Goal: Task Accomplishment & Management: Use online tool/utility

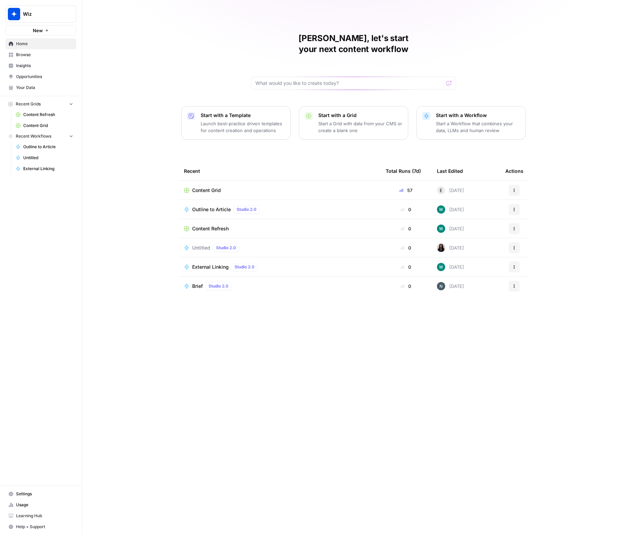
click at [525, 40] on div "Nicolas, let's start your next content workflow Start with a Template Launch be…" at bounding box center [353, 267] width 543 height 535
click at [52, 15] on span "Wiz" at bounding box center [43, 14] width 41 height 7
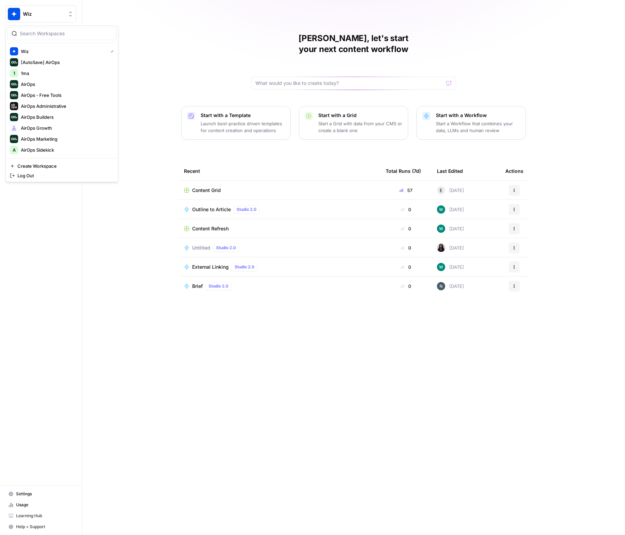
click at [63, 37] on div at bounding box center [61, 33] width 109 height 13
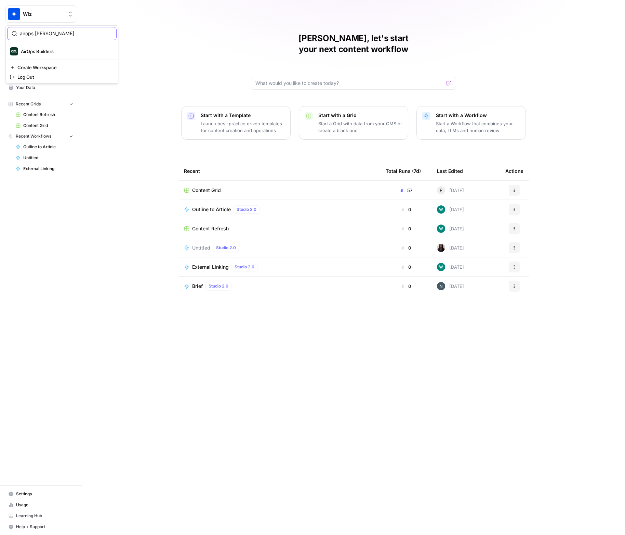
type input "airops bui"
click at [53, 53] on span "AirOps Builders" at bounding box center [66, 51] width 90 height 7
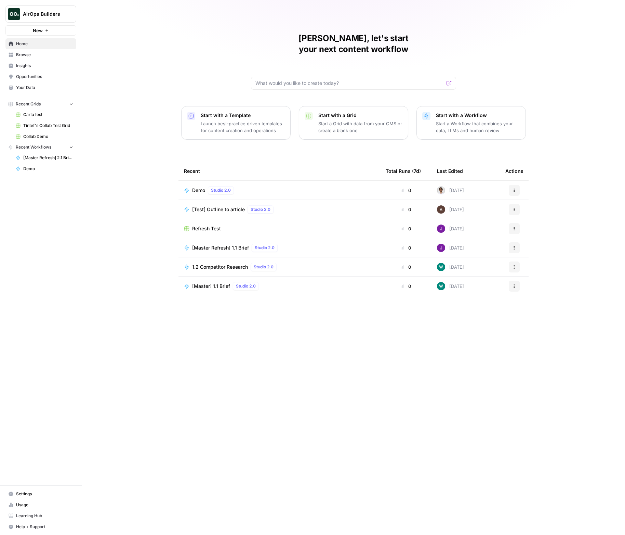
click at [49, 126] on span "Tintef's Collab Test Grid" at bounding box center [48, 125] width 50 height 6
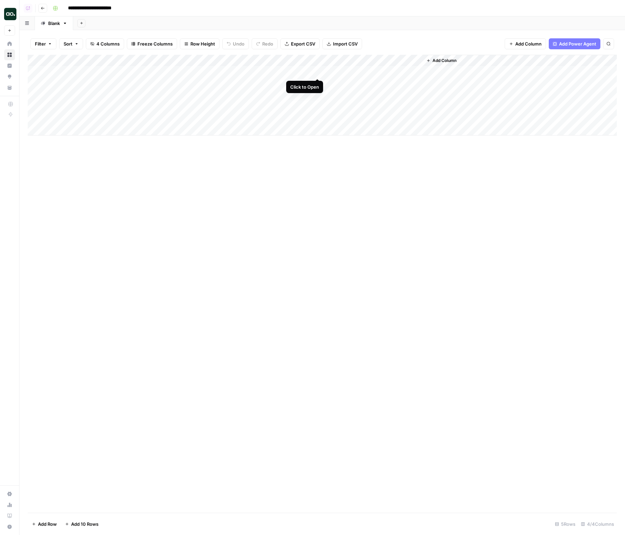
click at [318, 71] on div "Add Column" at bounding box center [322, 95] width 589 height 81
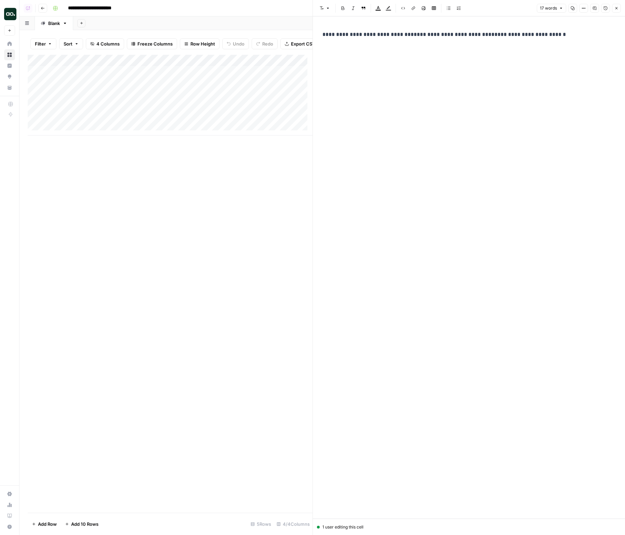
click at [596, 8] on icon "button" at bounding box center [594, 7] width 3 height 3
click at [603, 36] on div "Open Resolved No open comments" at bounding box center [569, 48] width 112 height 31
click at [603, 38] on button "Resolved" at bounding box center [594, 41] width 51 height 8
click at [544, 73] on span "2 replies" at bounding box center [569, 74] width 97 height 6
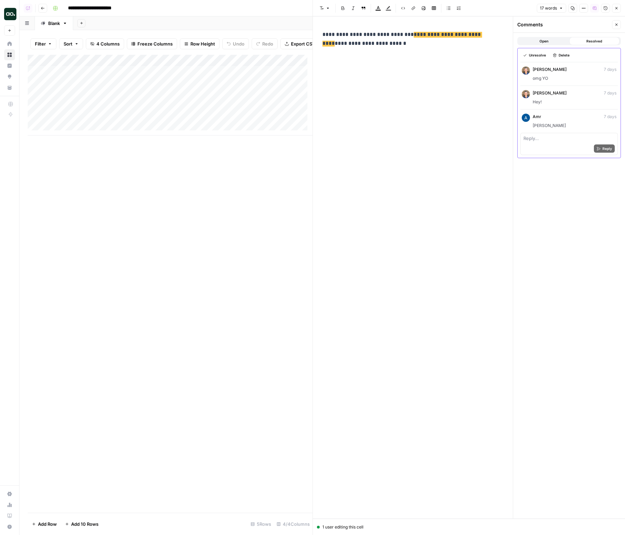
click at [617, 9] on icon "button" at bounding box center [617, 8] width 4 height 4
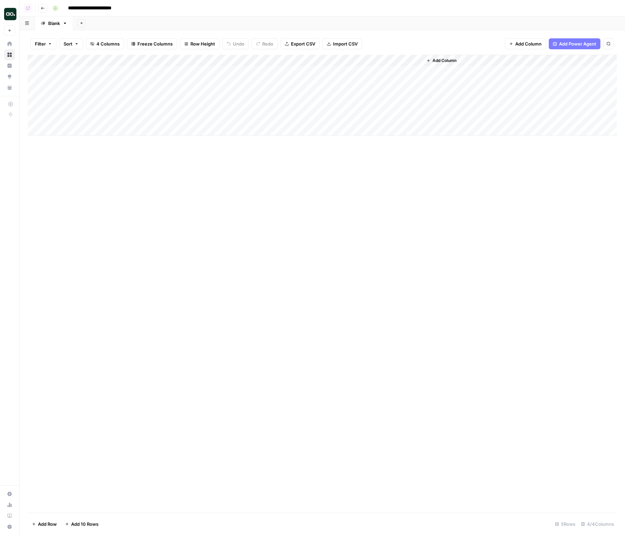
click at [317, 83] on div "Add Column" at bounding box center [322, 95] width 589 height 81
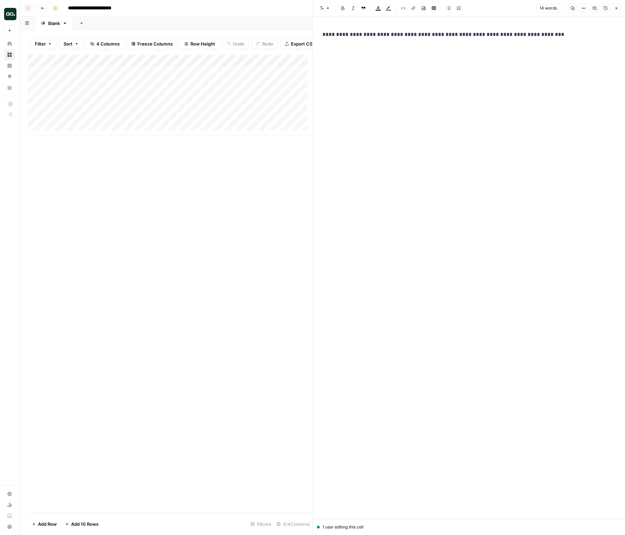
click at [592, 12] on button "Comments" at bounding box center [594, 8] width 9 height 9
click at [598, 40] on span "Resolved" at bounding box center [595, 40] width 16 height 5
drag, startPoint x: 615, startPoint y: 11, endPoint x: 573, endPoint y: 27, distance: 45.0
click at [614, 11] on button "Close" at bounding box center [616, 8] width 9 height 9
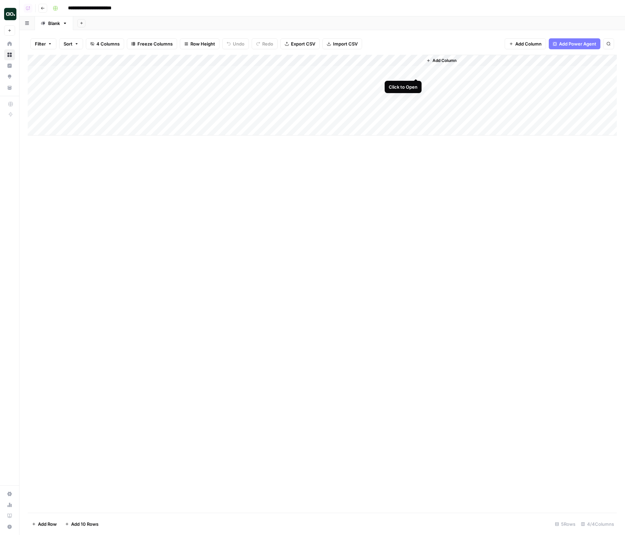
click at [417, 72] on div "Add Column" at bounding box center [322, 95] width 589 height 81
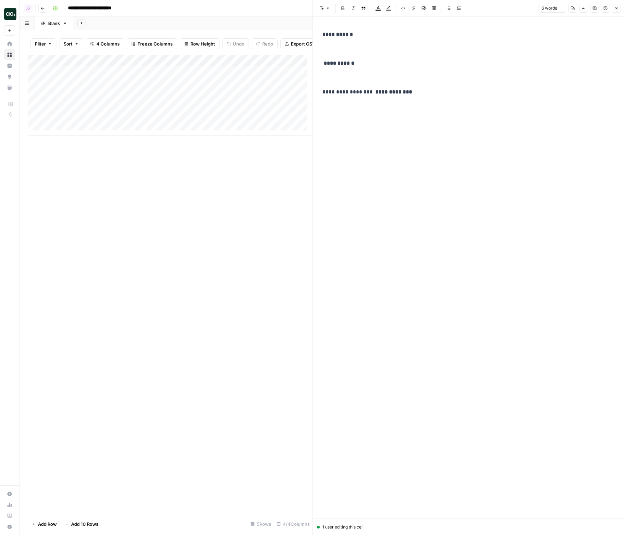
click at [597, 6] on button "Comments" at bounding box center [594, 8] width 9 height 9
click at [580, 43] on button "Resolved" at bounding box center [594, 41] width 51 height 8
click at [617, 7] on icon "button" at bounding box center [617, 8] width 4 height 4
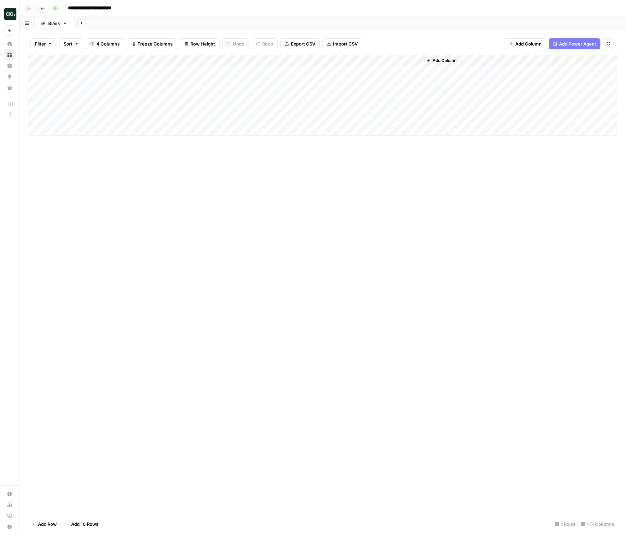
click at [320, 94] on div "Add Column" at bounding box center [322, 95] width 589 height 81
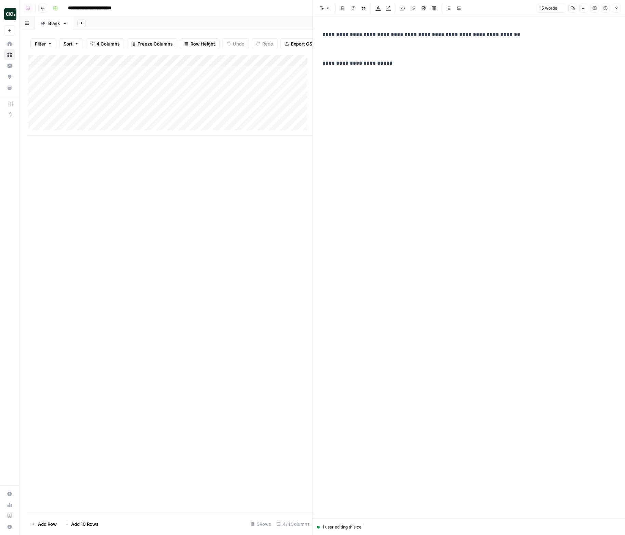
click at [595, 10] on icon "button" at bounding box center [595, 8] width 4 height 4
click at [588, 39] on span "Resolved" at bounding box center [595, 40] width 16 height 5
click at [616, 9] on icon "button" at bounding box center [617, 8] width 2 height 2
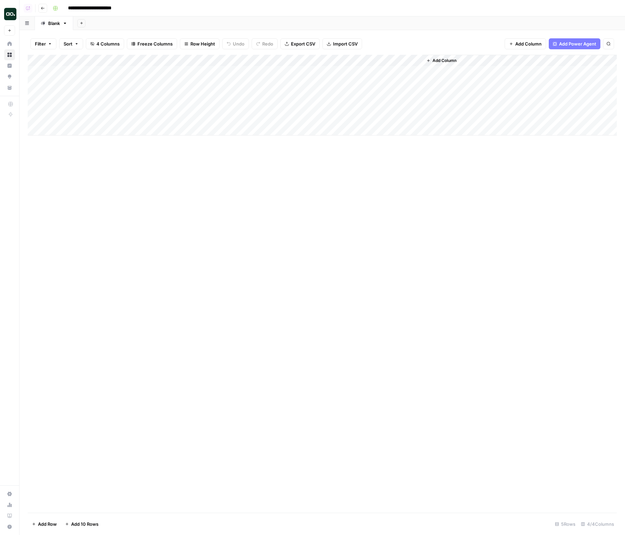
click at [315, 118] on div "Add Column" at bounding box center [322, 95] width 589 height 81
click at [594, 9] on icon "button" at bounding box center [594, 7] width 3 height 3
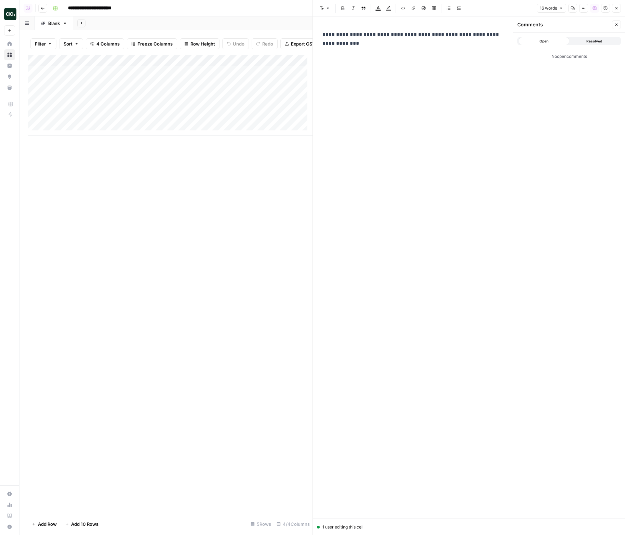
drag, startPoint x: 600, startPoint y: 40, endPoint x: 610, endPoint y: 27, distance: 16.9
click at [600, 40] on span "Resolved" at bounding box center [595, 40] width 16 height 5
click at [618, 9] on icon "button" at bounding box center [617, 8] width 4 height 4
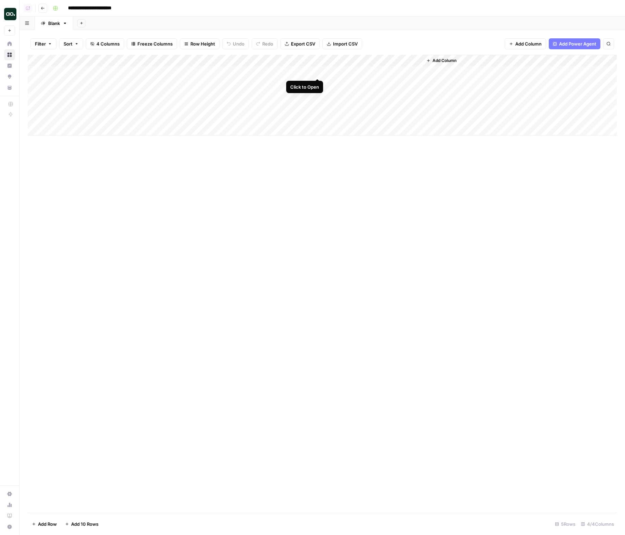
click at [316, 73] on div "Add Column" at bounding box center [322, 95] width 589 height 81
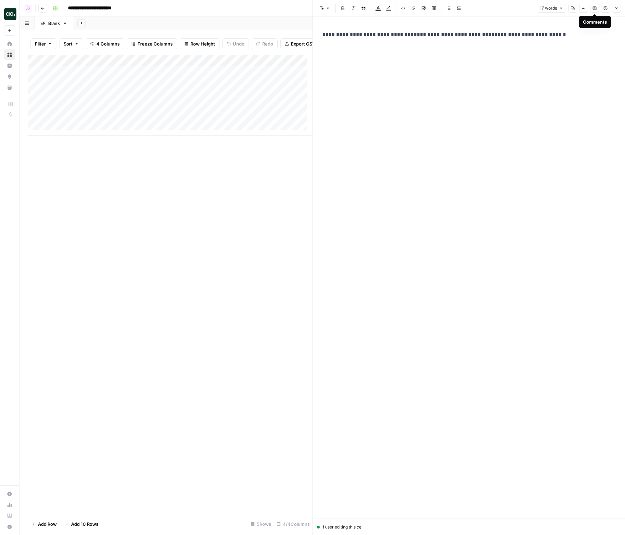
click at [595, 11] on button "Comments" at bounding box center [594, 8] width 9 height 9
click at [594, 39] on span "Resolved" at bounding box center [595, 40] width 16 height 5
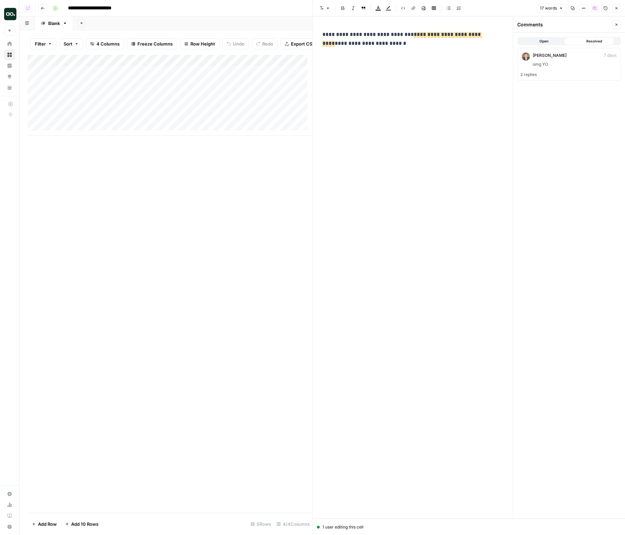
click at [564, 38] on button "Open" at bounding box center [544, 41] width 51 height 8
click at [576, 42] on button "Resolved" at bounding box center [594, 41] width 51 height 8
click at [548, 65] on span "omg YO" at bounding box center [575, 64] width 84 height 6
click at [547, 43] on span "Open" at bounding box center [544, 40] width 9 height 5
